Goal: Task Accomplishment & Management: Manage account settings

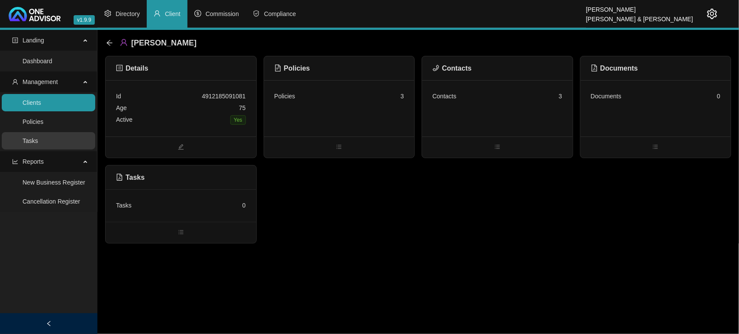
click at [27, 137] on link "Tasks" at bounding box center [31, 140] width 16 height 7
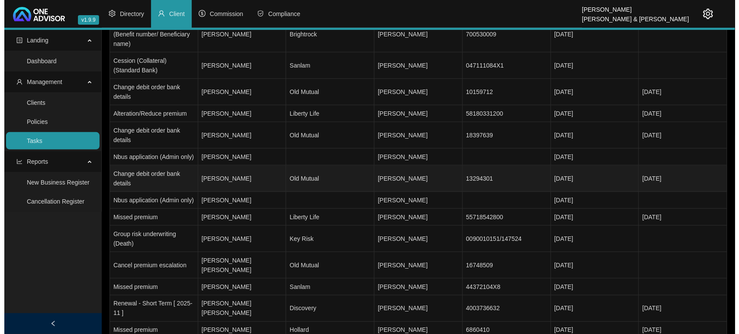
scroll to position [270, 0]
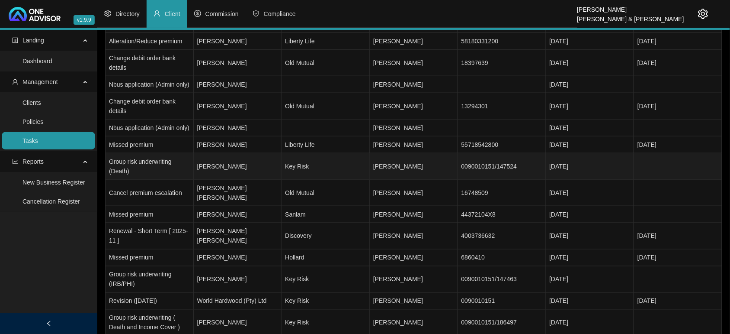
click at [241, 180] on td "[PERSON_NAME]" at bounding box center [238, 166] width 88 height 26
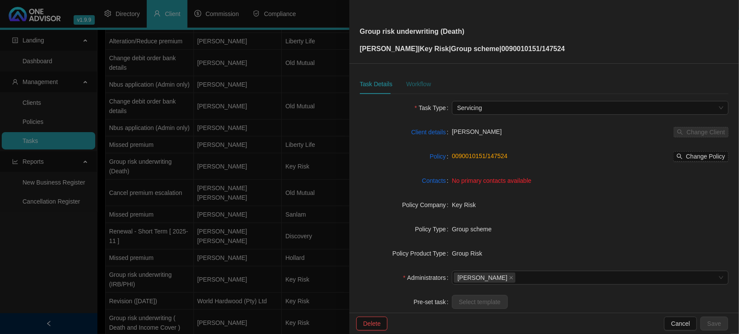
click at [415, 84] on div "Workflow" at bounding box center [418, 84] width 25 height 10
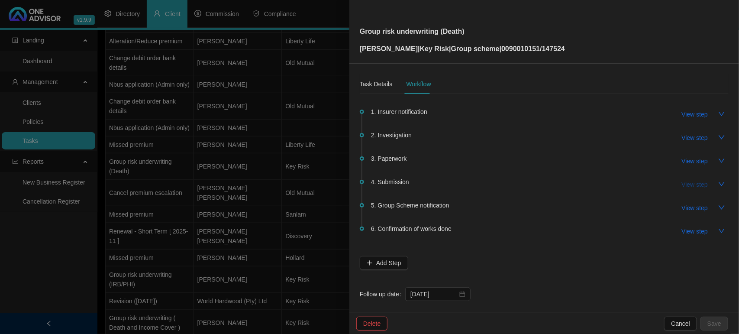
click at [682, 182] on span "View step" at bounding box center [695, 185] width 26 height 10
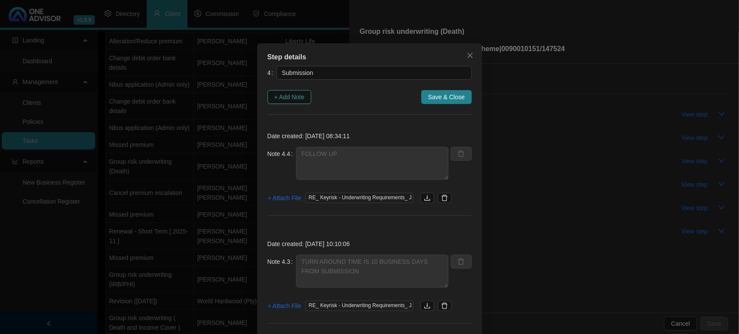
click at [299, 97] on span "+ Add Note" at bounding box center [289, 97] width 30 height 10
type textarea "FOLLOW UP"
type textarea "TURN AROUND TIME IS 10 BUSINESS DAYS FROM SUBMISSION"
type textarea "EMAILED [PERSON_NAME] TO SEE WHAT IS THE TURN AROUND TIME"
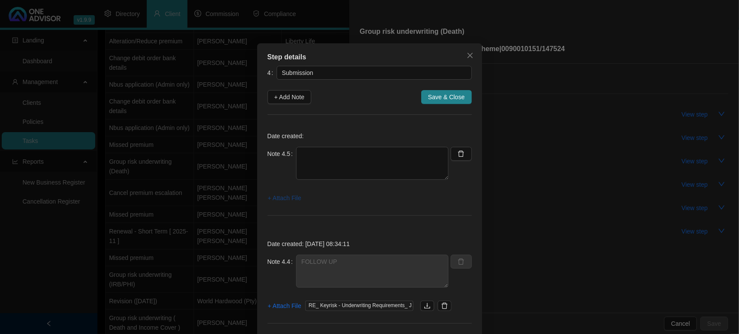
click at [283, 202] on span "+ Attach File" at bounding box center [284, 198] width 33 height 10
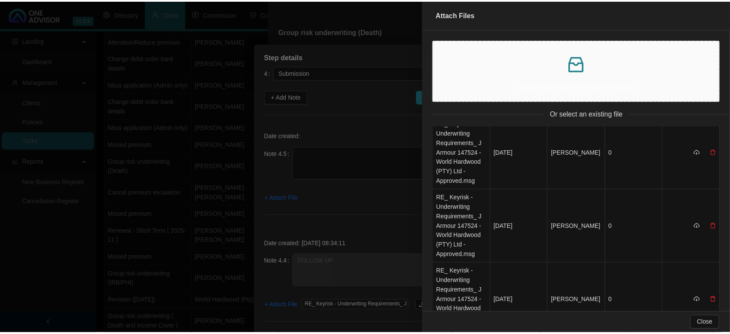
scroll to position [0, 0]
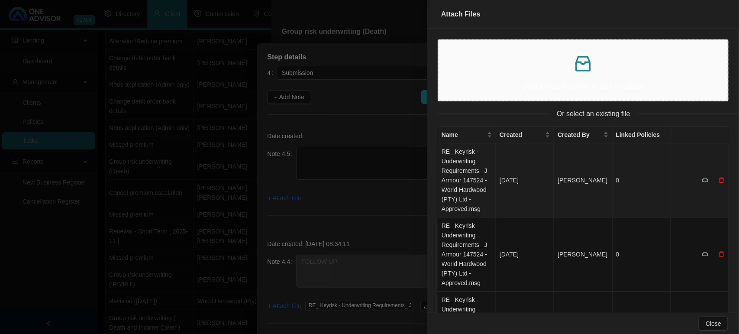
click at [467, 165] on td "RE_ Keyrisk - Underwriting Requirements_ J Armour 147524 - World Hardwood (PTY)…" at bounding box center [467, 180] width 58 height 74
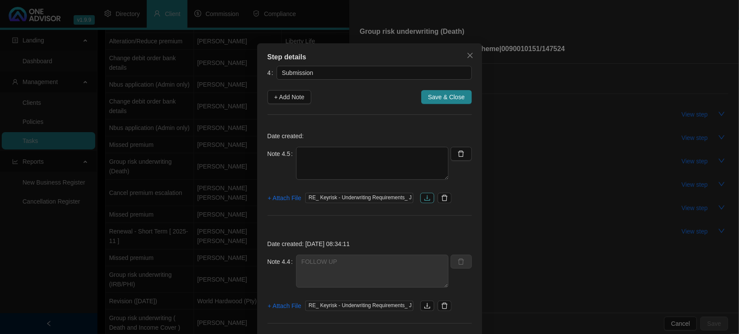
click at [428, 197] on button "button" at bounding box center [427, 198] width 14 height 10
click at [345, 161] on textarea at bounding box center [372, 163] width 152 height 33
type textarea "k"
type textarea "KEYRISK IS AWAITING DECISION FROM INSURER - SHE HAS SENT A FOLLOW TO THEM"
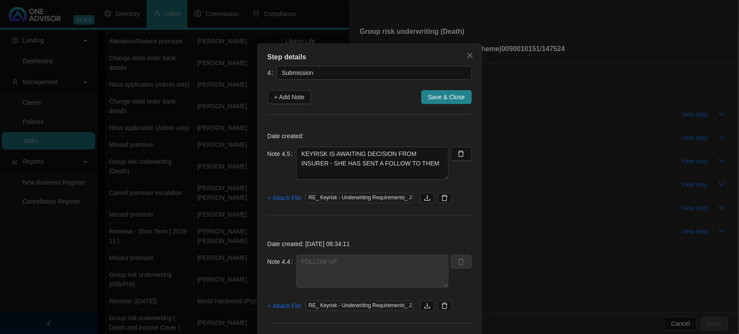
click at [440, 103] on button "Save & Close" at bounding box center [446, 97] width 51 height 14
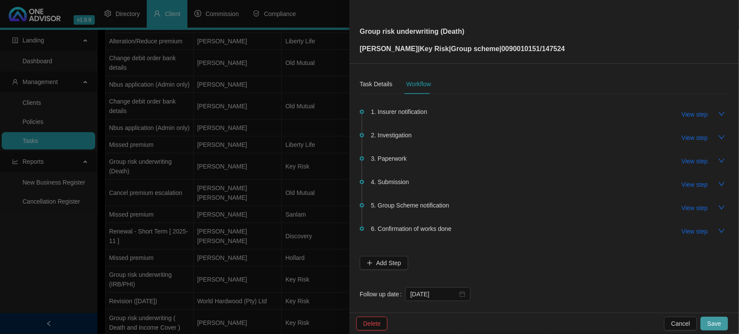
click at [719, 325] on span "Save" at bounding box center [714, 324] width 14 height 10
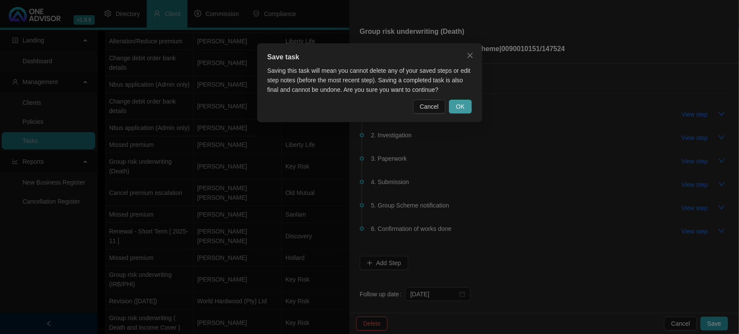
click at [458, 103] on span "OK" at bounding box center [460, 107] width 9 height 10
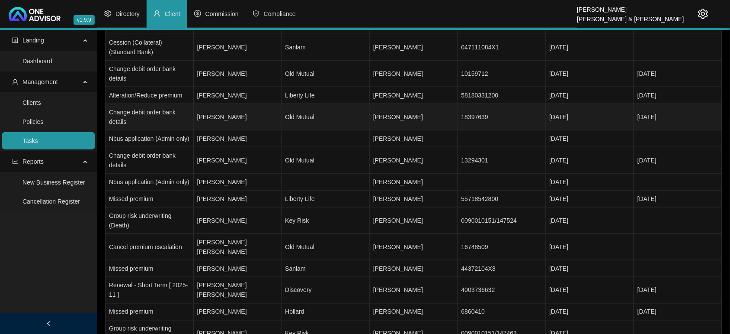
scroll to position [162, 0]
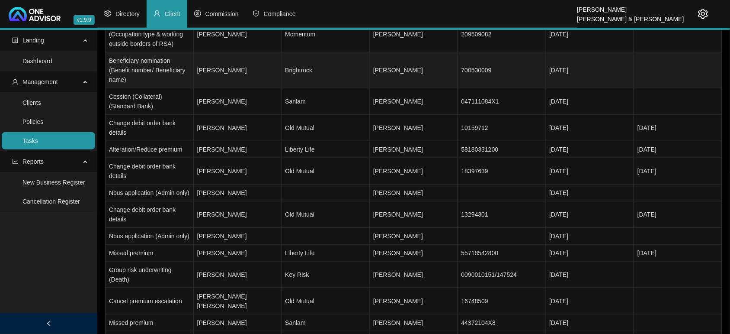
click at [243, 74] on td "[PERSON_NAME]" at bounding box center [238, 70] width 88 height 36
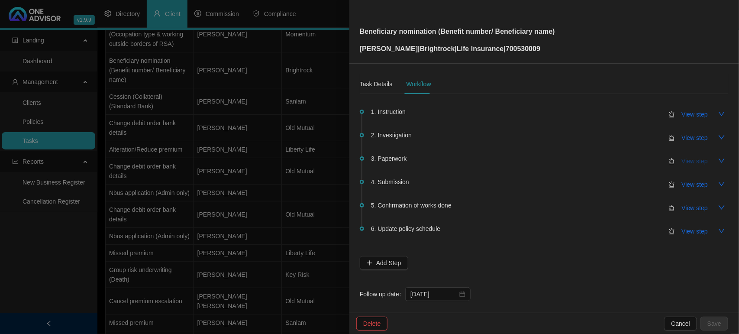
click at [687, 161] on span "View step" at bounding box center [695, 161] width 26 height 10
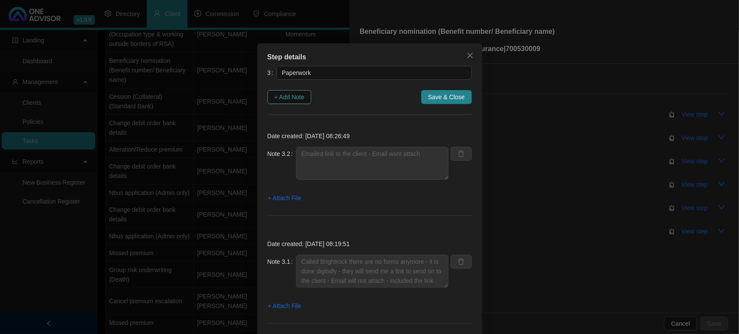
click at [282, 93] on span "+ Add Note" at bounding box center [289, 97] width 30 height 10
type textarea "Emailed link to the client - Email wont attach"
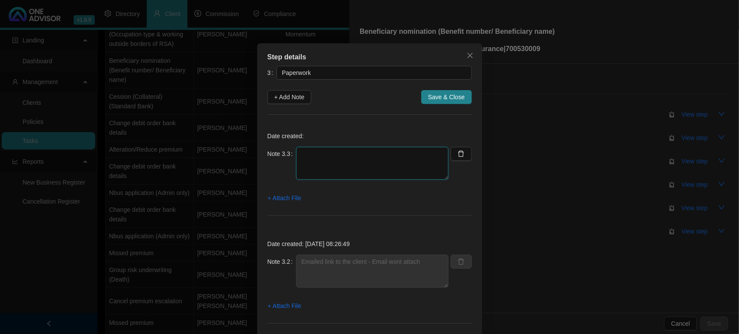
click at [330, 156] on textarea at bounding box center [372, 163] width 152 height 33
type textarea "c"
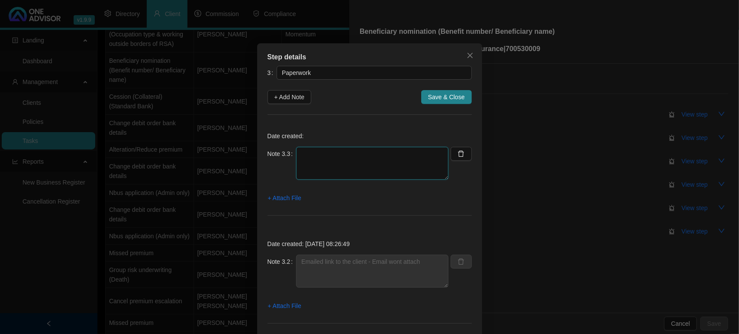
type textarea "c"
type textarea "Client will look at this in the afternoon"
click at [287, 197] on span "+ Attach File" at bounding box center [284, 198] width 33 height 10
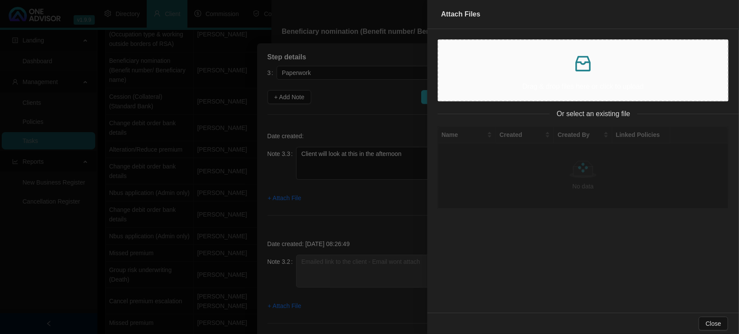
click at [522, 64] on p at bounding box center [582, 63] width 275 height 21
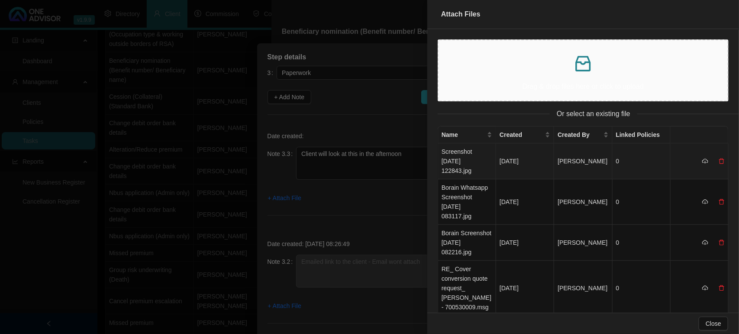
click at [466, 158] on td "Screenshot [DATE] 122843.jpg" at bounding box center [467, 161] width 58 height 36
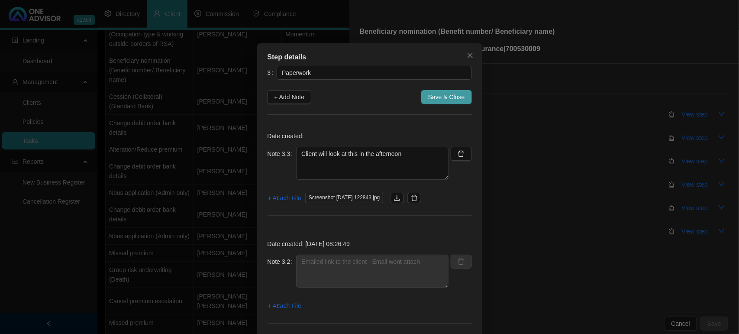
click at [447, 98] on span "Save & Close" at bounding box center [446, 97] width 37 height 10
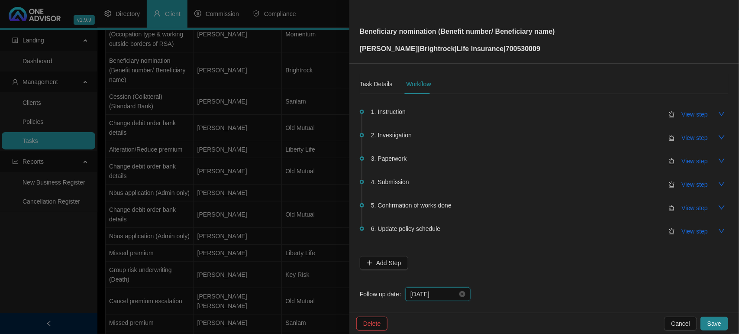
click at [448, 293] on input "[DATE]" at bounding box center [433, 294] width 47 height 10
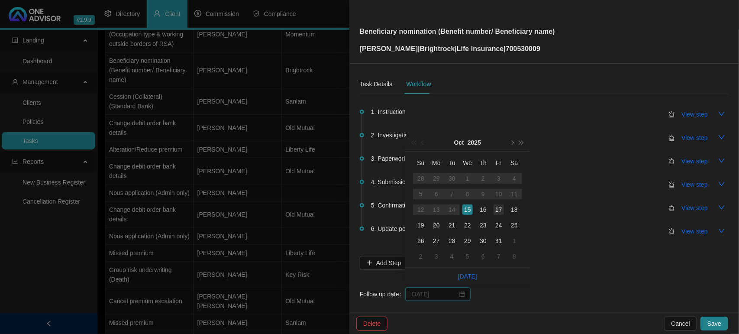
type input "[DATE]"
click at [500, 211] on div "17" at bounding box center [498, 209] width 10 height 10
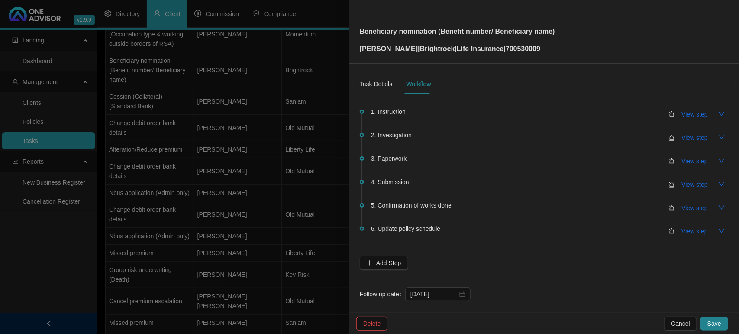
drag, startPoint x: 719, startPoint y: 321, endPoint x: 692, endPoint y: 300, distance: 33.9
click at [719, 321] on span "Save" at bounding box center [714, 324] width 14 height 10
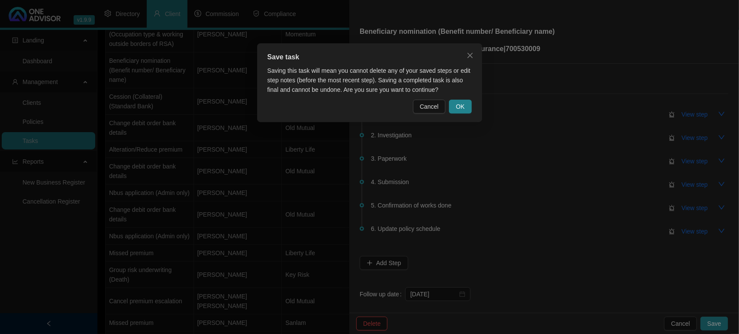
click at [462, 97] on div "Save task Saving this task will mean you cannot delete any of your saved steps …" at bounding box center [369, 82] width 225 height 79
click at [459, 105] on span "OK" at bounding box center [460, 107] width 9 height 10
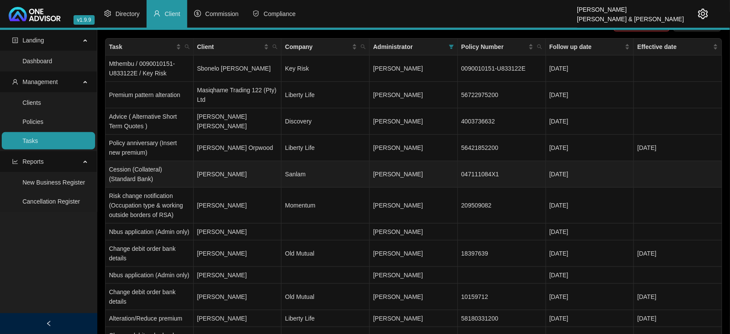
scroll to position [0, 0]
